Goal: Transaction & Acquisition: Purchase product/service

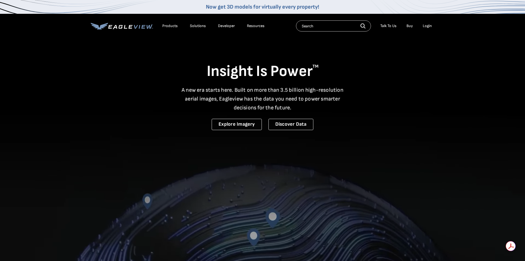
click at [426, 26] on div "Login" at bounding box center [427, 25] width 9 height 5
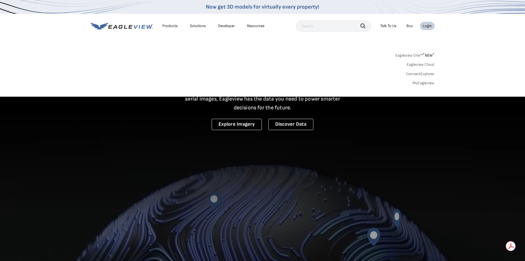
click at [423, 26] on div "Login" at bounding box center [427, 25] width 9 height 5
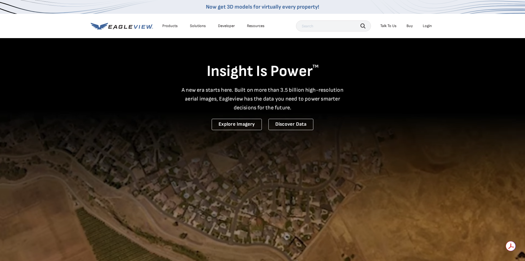
click at [310, 27] on input "text" at bounding box center [333, 25] width 75 height 11
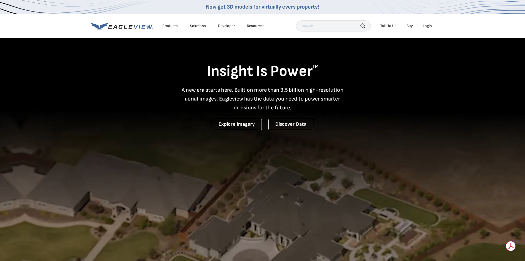
click at [428, 24] on div "Login" at bounding box center [427, 25] width 9 height 5
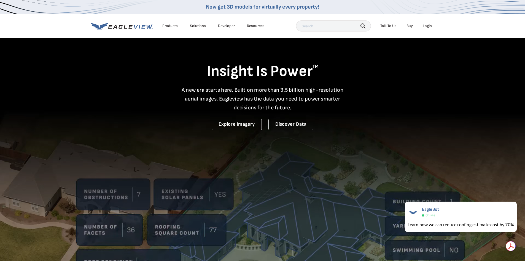
click at [426, 26] on div "Login" at bounding box center [427, 25] width 9 height 5
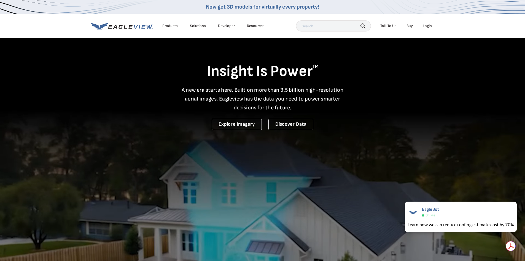
click at [429, 25] on div "Login" at bounding box center [427, 25] width 9 height 5
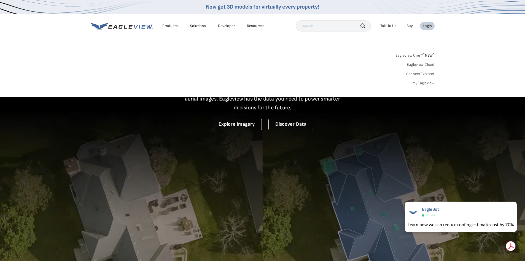
click at [423, 82] on link "MyEagleview" at bounding box center [424, 82] width 22 height 5
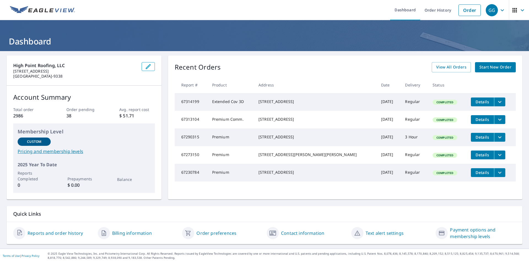
click at [485, 66] on span "Start New Order" at bounding box center [496, 67] width 32 height 7
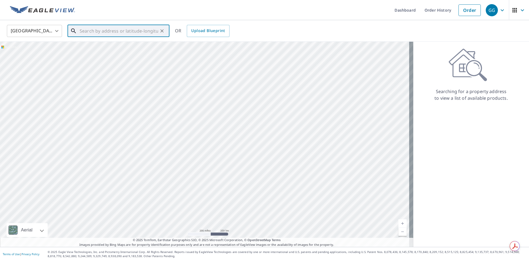
click at [90, 30] on input "text" at bounding box center [119, 30] width 79 height 15
click at [99, 46] on span "200 Gaunt Dr" at bounding box center [122, 47] width 87 height 7
type input "[STREET_ADDRESS][PERSON_NAME]"
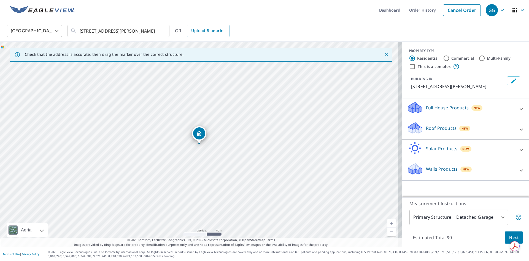
click at [510, 237] on span "Next" at bounding box center [513, 237] width 9 height 7
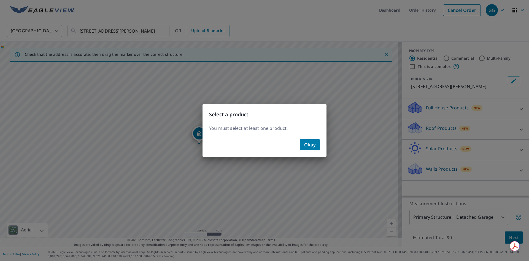
click at [434, 128] on div "Select a product You must select at least one product. Okay" at bounding box center [264, 130] width 529 height 261
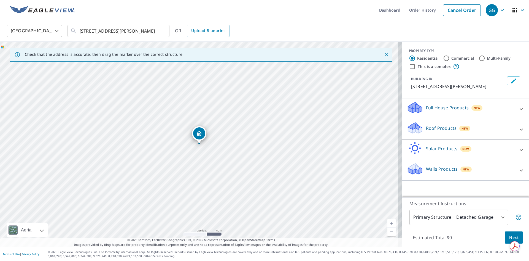
click at [520, 130] on icon at bounding box center [521, 129] width 3 height 2
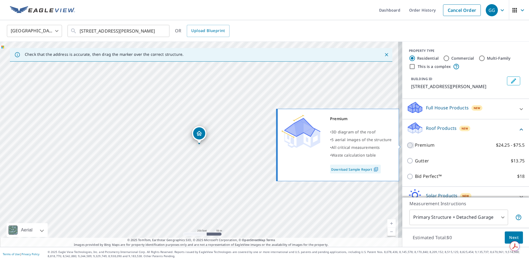
click at [407, 146] on input "Premium $24.25 - $75.5" at bounding box center [411, 145] width 8 height 7
checkbox input "true"
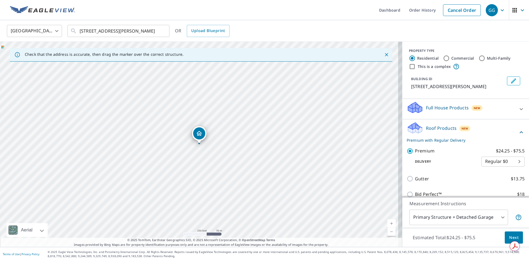
click at [510, 235] on span "Next" at bounding box center [513, 237] width 9 height 7
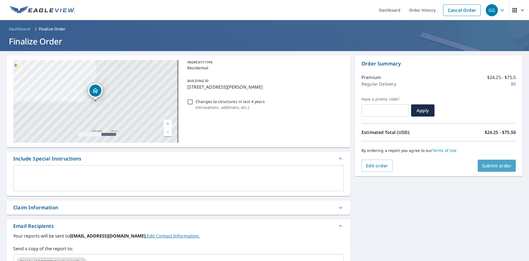
click at [494, 165] on span "Submit order" at bounding box center [496, 165] width 29 height 6
